Goal: Check status: Check status

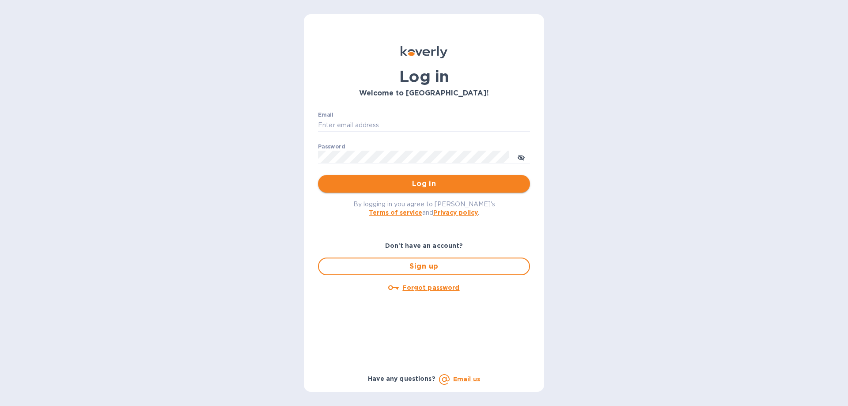
type input "finance@limcologistics.com"
click at [355, 177] on button "Log in" at bounding box center [424, 184] width 212 height 18
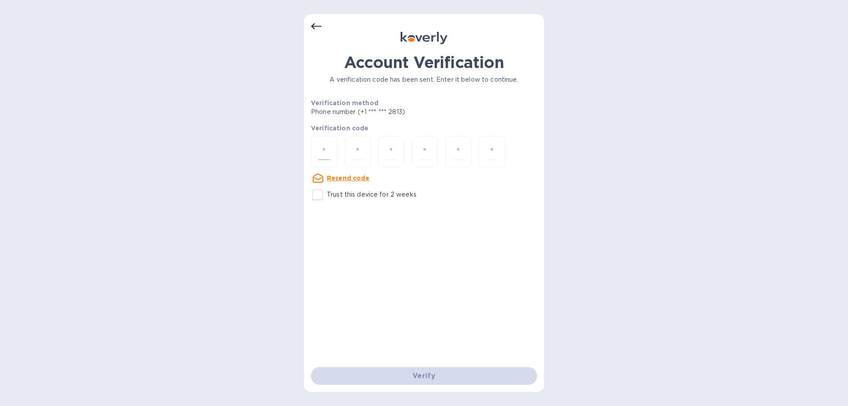
click at [317, 153] on div at bounding box center [324, 151] width 26 height 31
type input "5"
type input "8"
type input "6"
type input "4"
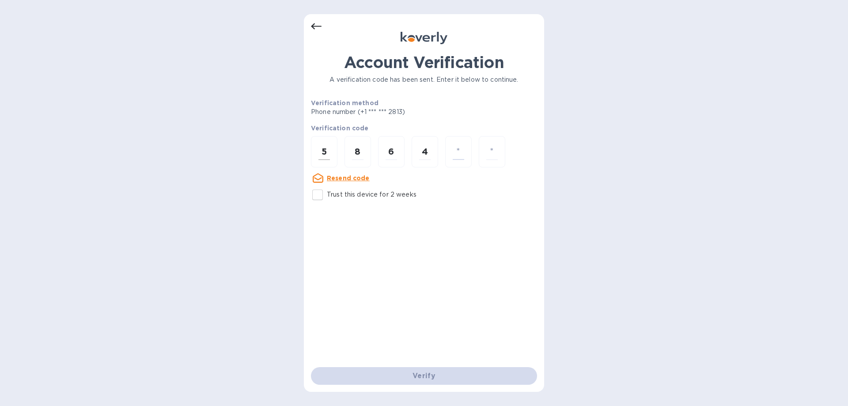
type input "2"
type input "6"
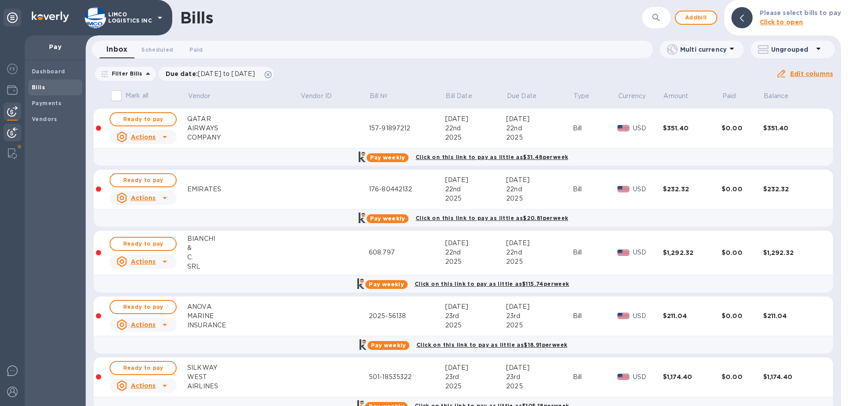
click at [15, 136] on img at bounding box center [12, 132] width 11 height 11
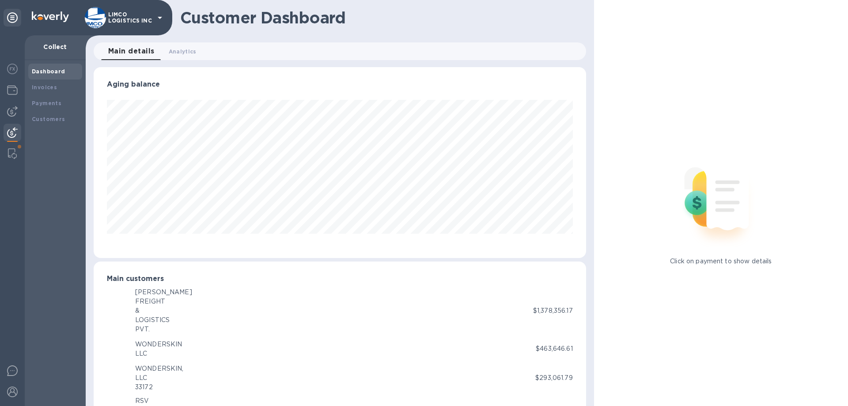
scroll to position [441442, 441144]
click at [47, 105] on b "Payments" at bounding box center [47, 103] width 30 height 7
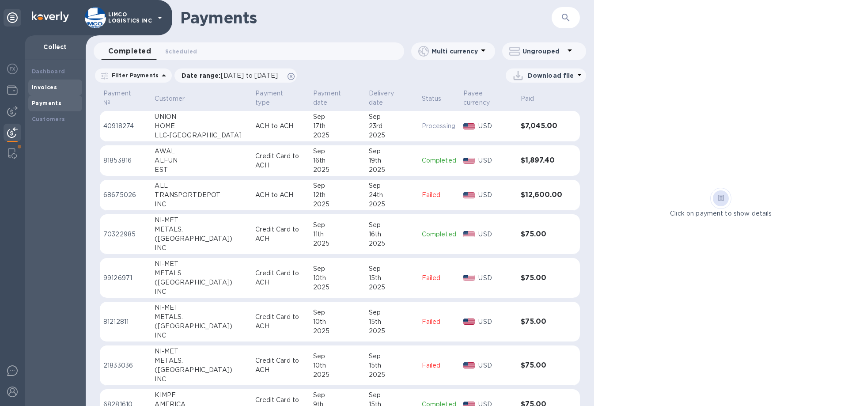
click at [50, 90] on b "Invoices" at bounding box center [44, 87] width 25 height 7
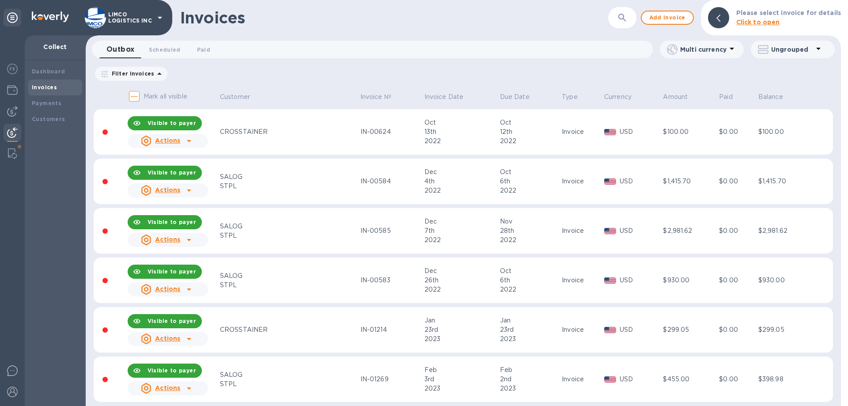
click at [620, 20] on button "button" at bounding box center [622, 17] width 21 height 21
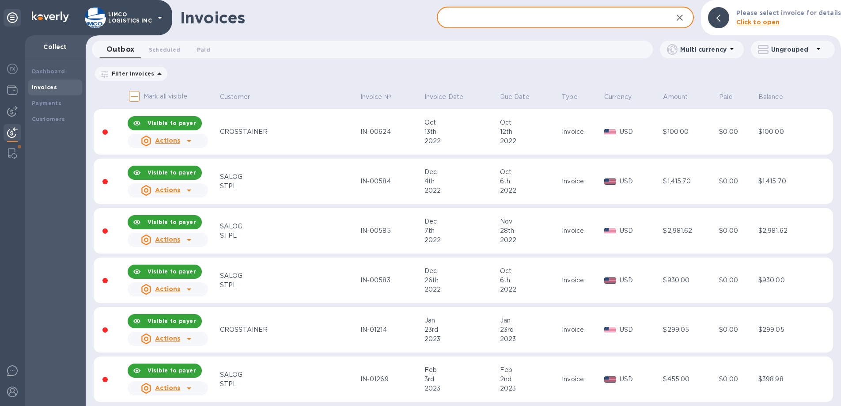
click at [518, 21] on input "text" at bounding box center [551, 18] width 228 height 22
paste input "IN-07296"
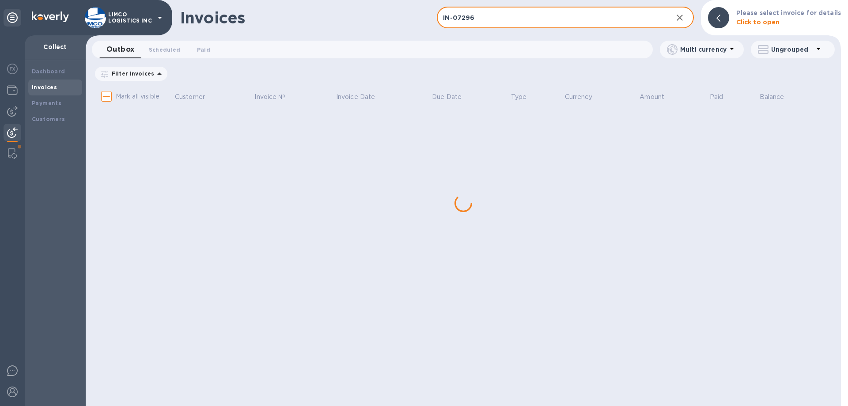
type input "IN-07296"
checkbox input "true"
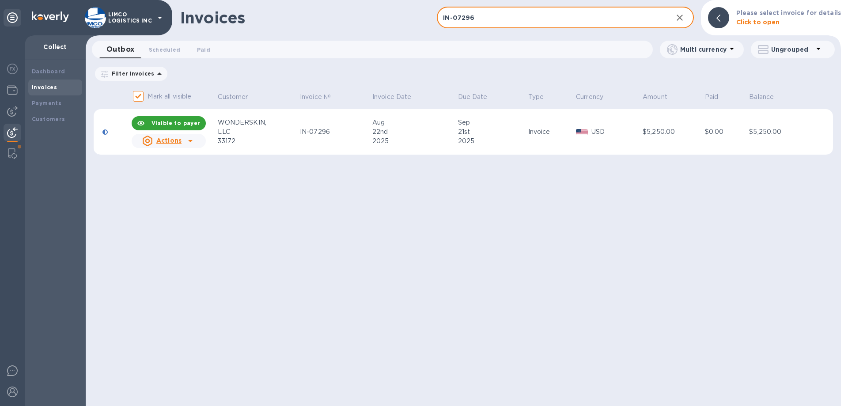
click at [265, 135] on div "LLC" at bounding box center [257, 131] width 79 height 9
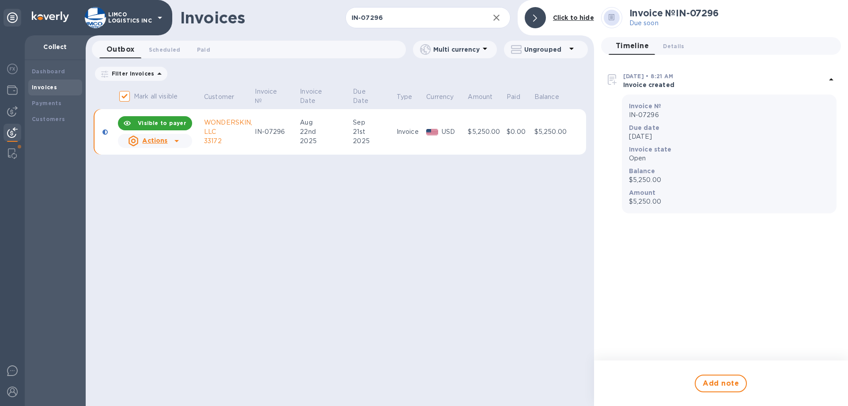
click at [614, 79] on img at bounding box center [612, 79] width 14 height 14
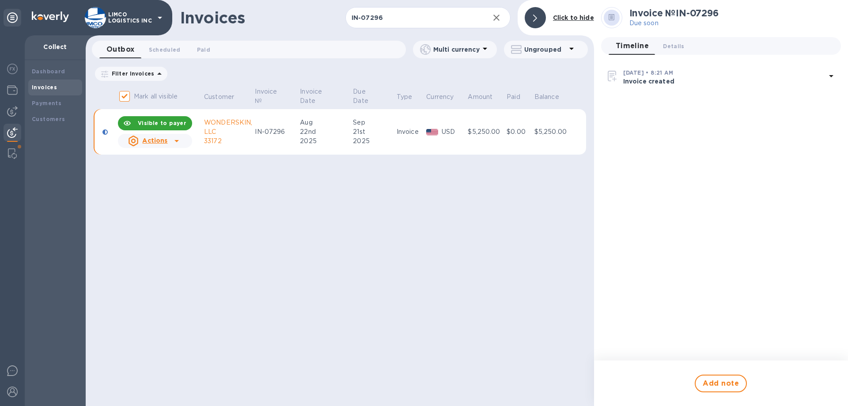
click at [609, 79] on img at bounding box center [612, 76] width 14 height 14
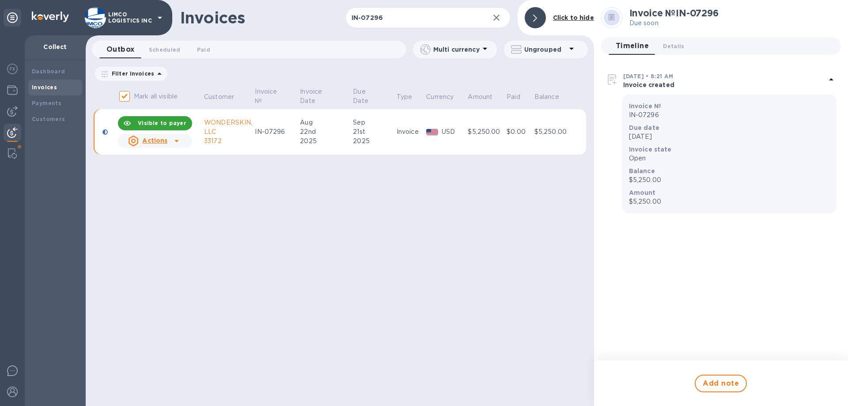
click at [152, 138] on u "Actions" at bounding box center [154, 140] width 25 height 7
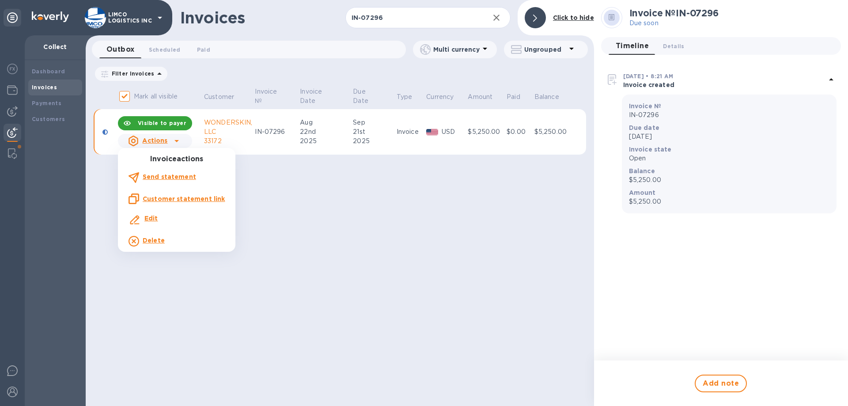
click at [153, 208] on li "Customer statement link" at bounding box center [176, 198] width 117 height 21
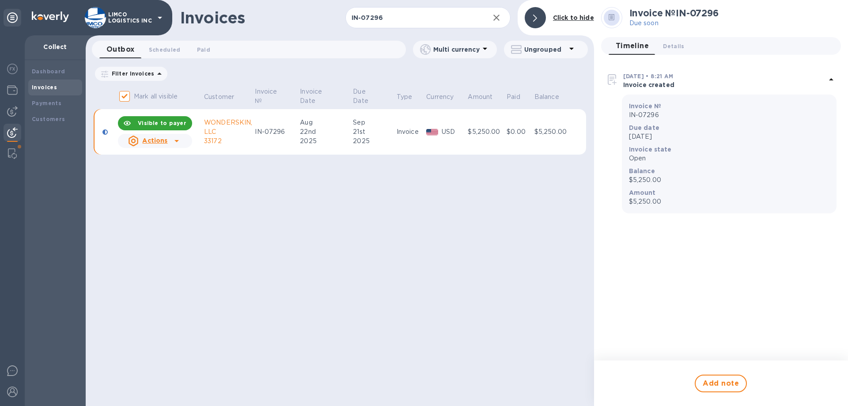
click at [546, 129] on div "$5,250.00" at bounding box center [552, 131] width 36 height 9
click at [528, 133] on div "$0.00" at bounding box center [519, 131] width 25 height 9
click at [646, 79] on b "[DATE] • 8:21 AM" at bounding box center [648, 76] width 50 height 7
drag, startPoint x: 646, startPoint y: 79, endPoint x: 673, endPoint y: 79, distance: 26.9
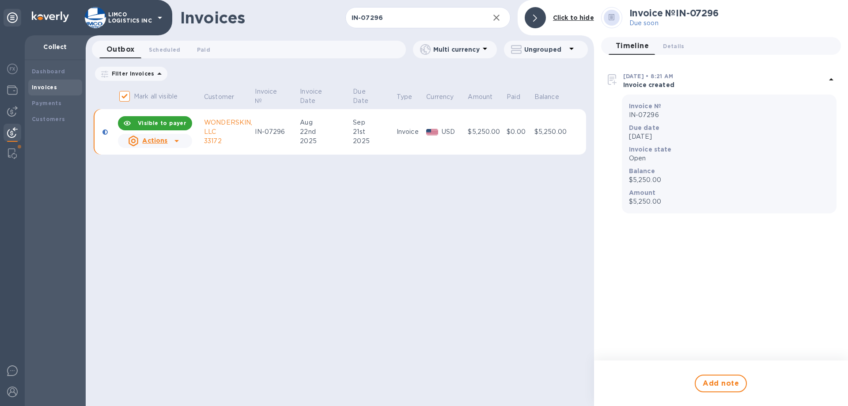
click at [646, 79] on div "[DATE] • 8:21 AM Invoice created" at bounding box center [724, 81] width 203 height 18
click at [670, 45] on span "Details 0" at bounding box center [673, 46] width 21 height 9
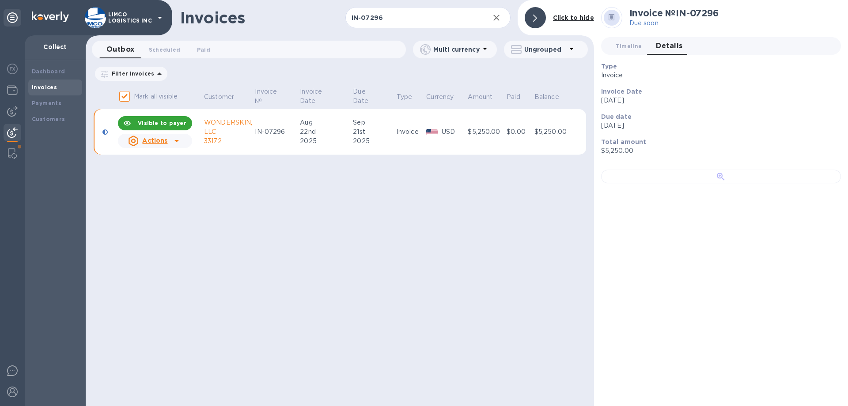
click at [670, 183] on div at bounding box center [721, 177] width 240 height 14
click at [806, 83] on div "Invoice Date [DATE]" at bounding box center [718, 95] width 240 height 25
